Goal: Task Accomplishment & Management: Manage account settings

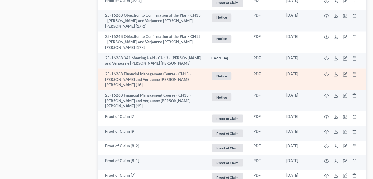
scroll to position [484, 0]
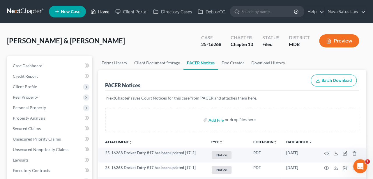
drag, startPoint x: 100, startPoint y: 11, endPoint x: 114, endPoint y: 21, distance: 16.9
click at [101, 11] on link "Home" at bounding box center [100, 11] width 25 height 10
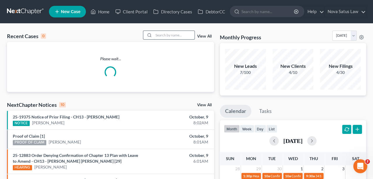
click at [174, 34] on input "search" at bounding box center [174, 35] width 41 height 8
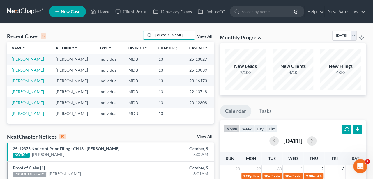
type input "[PERSON_NAME]"
click at [36, 58] on link "[PERSON_NAME]" at bounding box center [28, 58] width 32 height 5
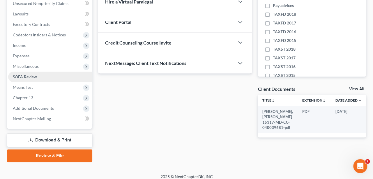
scroll to position [150, 0]
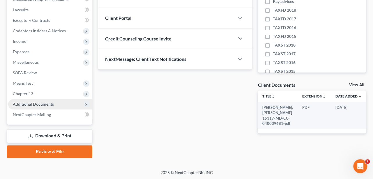
click at [41, 105] on span "Additional Documents" at bounding box center [33, 103] width 41 height 5
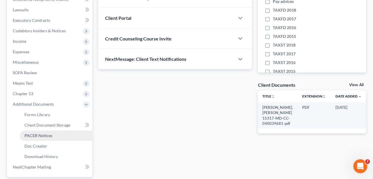
click at [42, 136] on span "PACER Notices" at bounding box center [38, 135] width 28 height 5
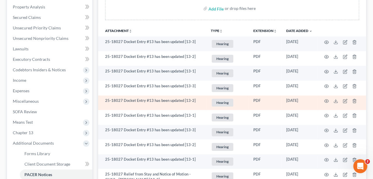
scroll to position [121, 0]
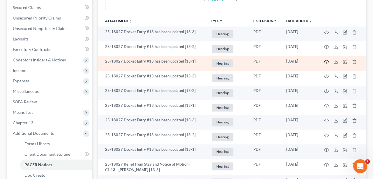
click at [324, 61] on icon "button" at bounding box center [326, 61] width 4 height 3
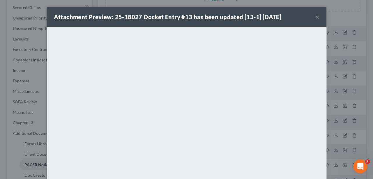
click at [317, 17] on button "×" at bounding box center [317, 16] width 4 height 7
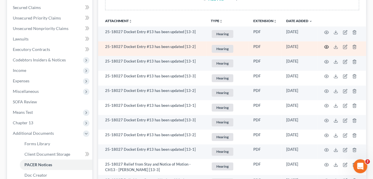
click at [324, 45] on icon "button" at bounding box center [326, 46] width 5 height 5
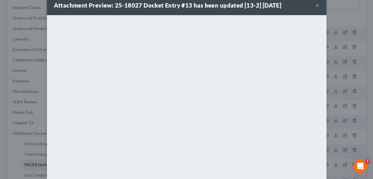
scroll to position [0, 0]
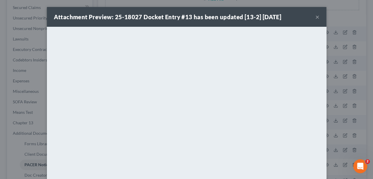
click at [318, 19] on button "×" at bounding box center [317, 16] width 4 height 7
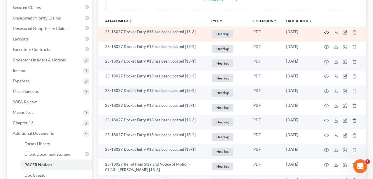
click at [324, 30] on icon "button" at bounding box center [326, 32] width 5 height 5
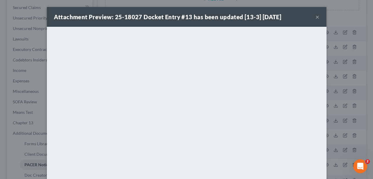
click at [316, 18] on button "×" at bounding box center [317, 16] width 4 height 7
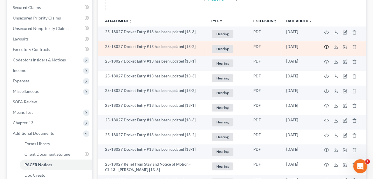
click at [327, 46] on icon "button" at bounding box center [326, 46] width 5 height 5
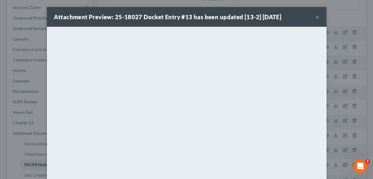
click at [318, 16] on button "×" at bounding box center [317, 16] width 4 height 7
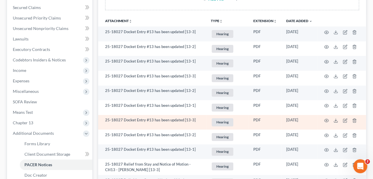
scroll to position [151, 0]
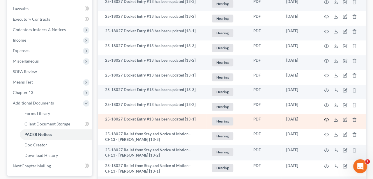
click at [326, 118] on icon "button" at bounding box center [326, 119] width 4 height 3
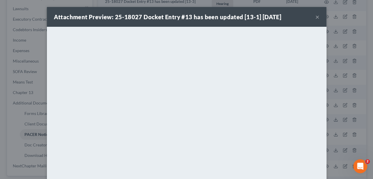
click at [315, 17] on button "×" at bounding box center [317, 16] width 4 height 7
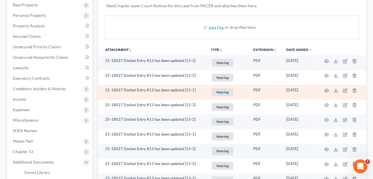
scroll to position [91, 0]
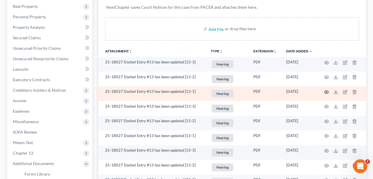
click at [327, 90] on icon "button" at bounding box center [326, 92] width 5 height 5
